Goal: Information Seeking & Learning: Learn about a topic

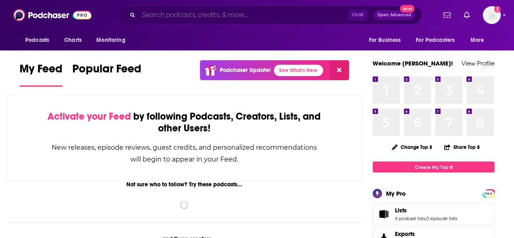
click at [221, 14] on input "Search podcasts, credits, & more..." at bounding box center [244, 15] width 210 height 13
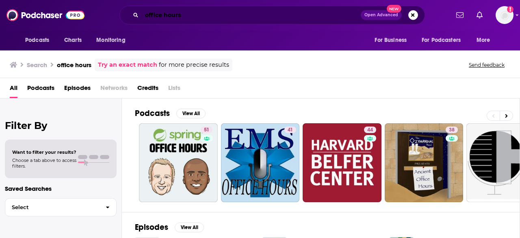
click at [212, 17] on input "office hours" at bounding box center [251, 15] width 219 height 13
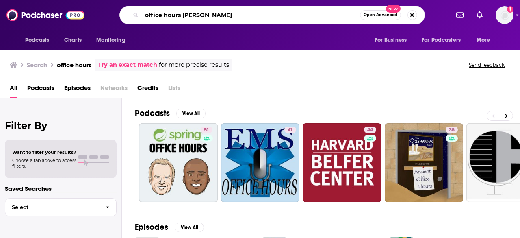
type input "office hours [PERSON_NAME]"
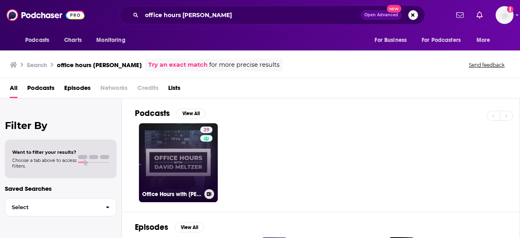
click at [171, 146] on link "29 Office Hours with [PERSON_NAME]" at bounding box center [178, 162] width 79 height 79
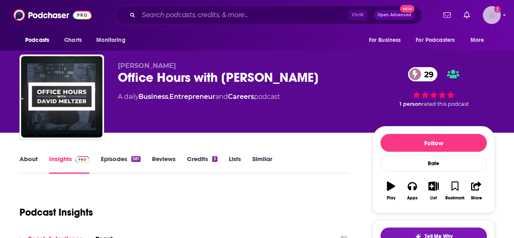
click at [499, 17] on img "Logged in as james.parsons" at bounding box center [492, 15] width 18 height 18
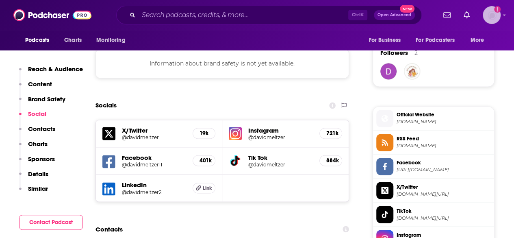
scroll to position [594, 0]
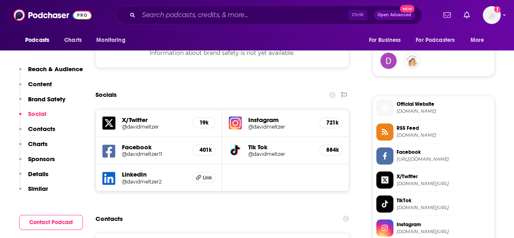
click at [136, 182] on h5 "@davidmeltzer2" at bounding box center [154, 181] width 64 height 6
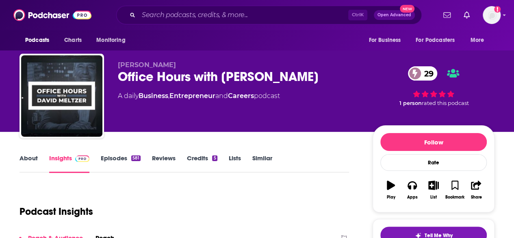
scroll to position [0, 0]
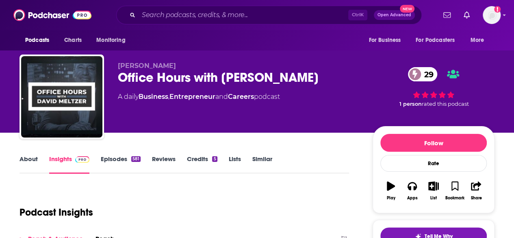
click at [30, 155] on link "About" at bounding box center [28, 164] width 18 height 19
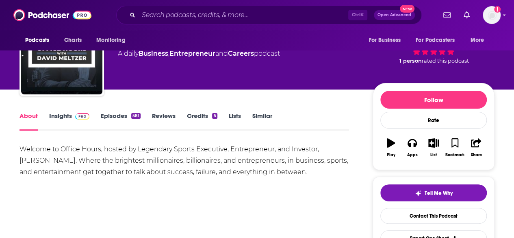
scroll to position [45, 0]
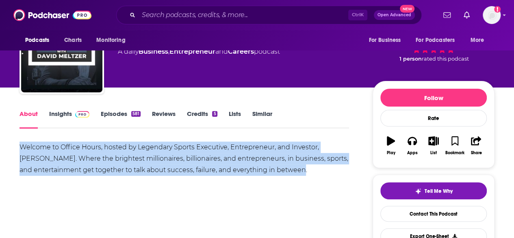
drag, startPoint x: 290, startPoint y: 171, endPoint x: 20, endPoint y: 150, distance: 271.0
click at [20, 150] on div "Welcome to Office Hours, hosted by Legendary Sports Executive, Entrepreneur, an…" at bounding box center [183, 158] width 329 height 34
copy div "Welcome to Office Hours, hosted by Legendary Sports Executive, Entrepreneur, an…"
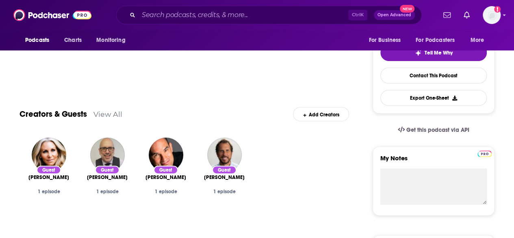
scroll to position [174, 0]
